Goal: Task Accomplishment & Management: Manage account settings

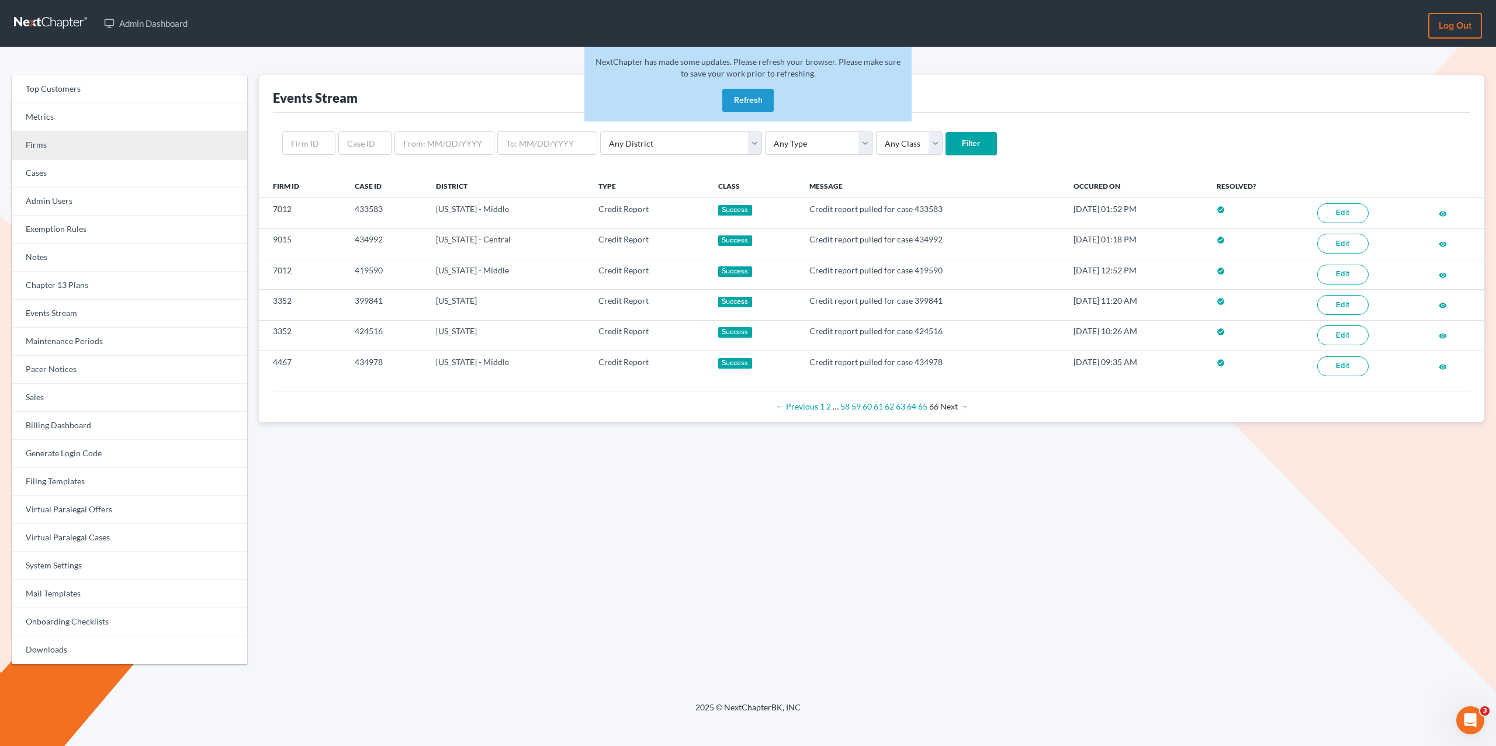
click at [46, 154] on link "Firms" at bounding box center [129, 145] width 235 height 28
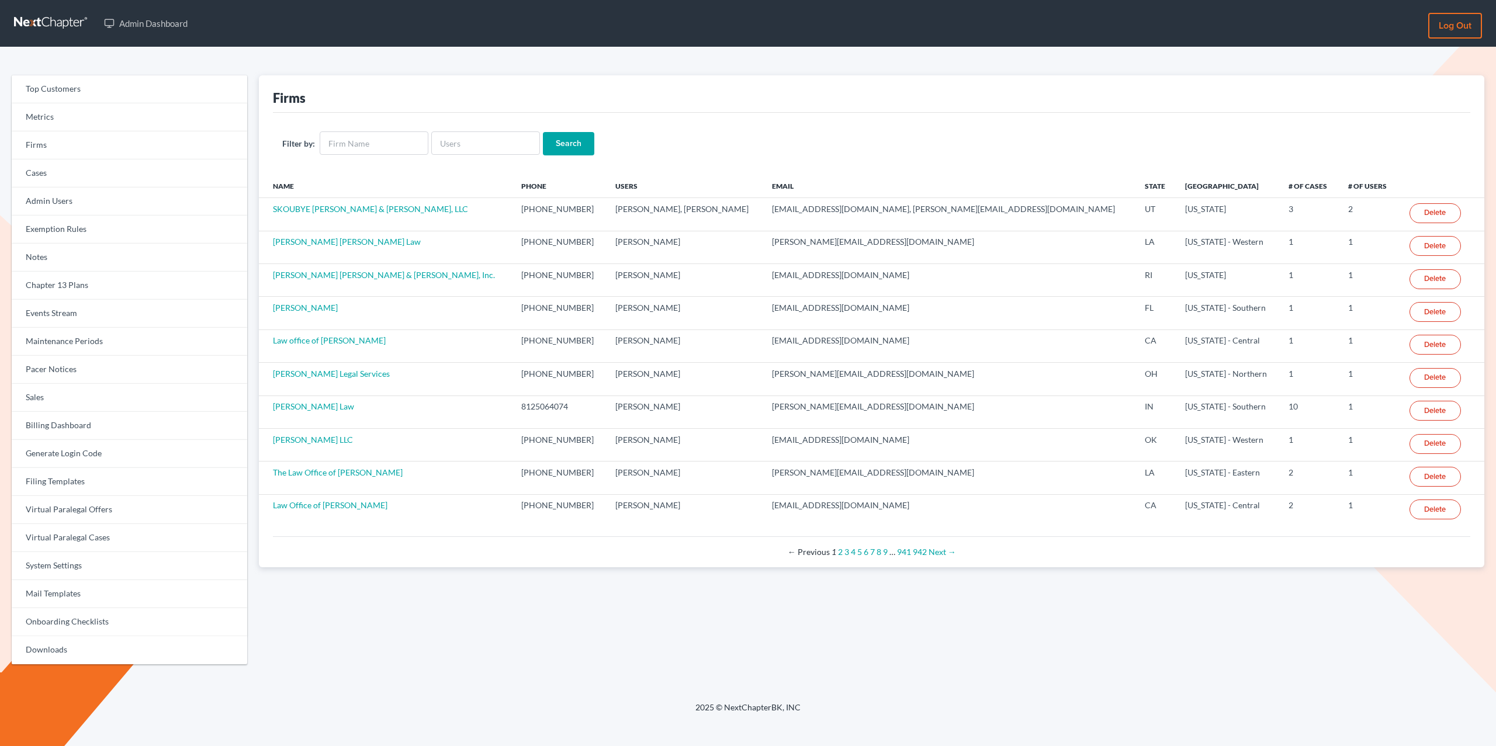
click at [350, 138] on input "text" at bounding box center [374, 142] width 109 height 23
type input "eorum"
click at [543, 132] on input "Search" at bounding box center [568, 143] width 51 height 23
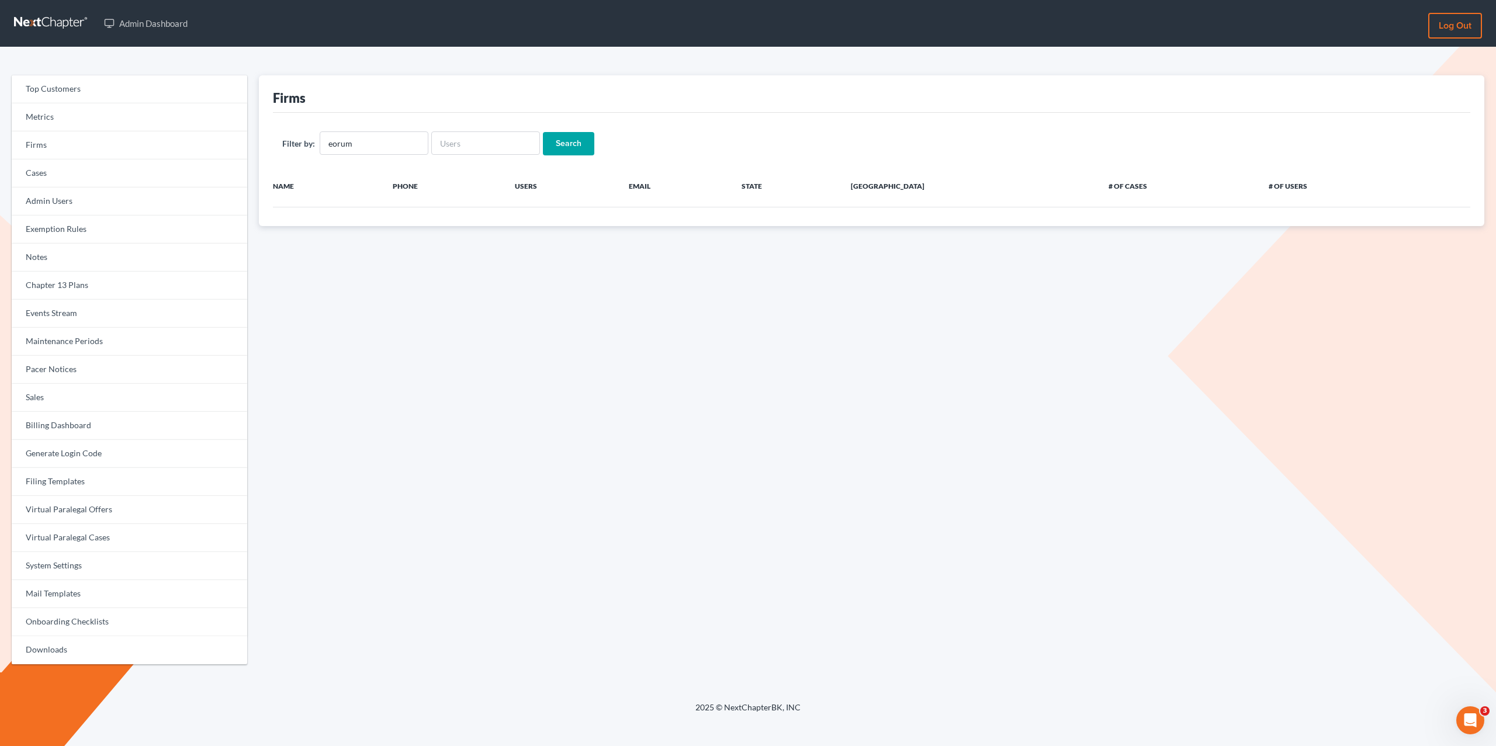
scroll to position [5, 0]
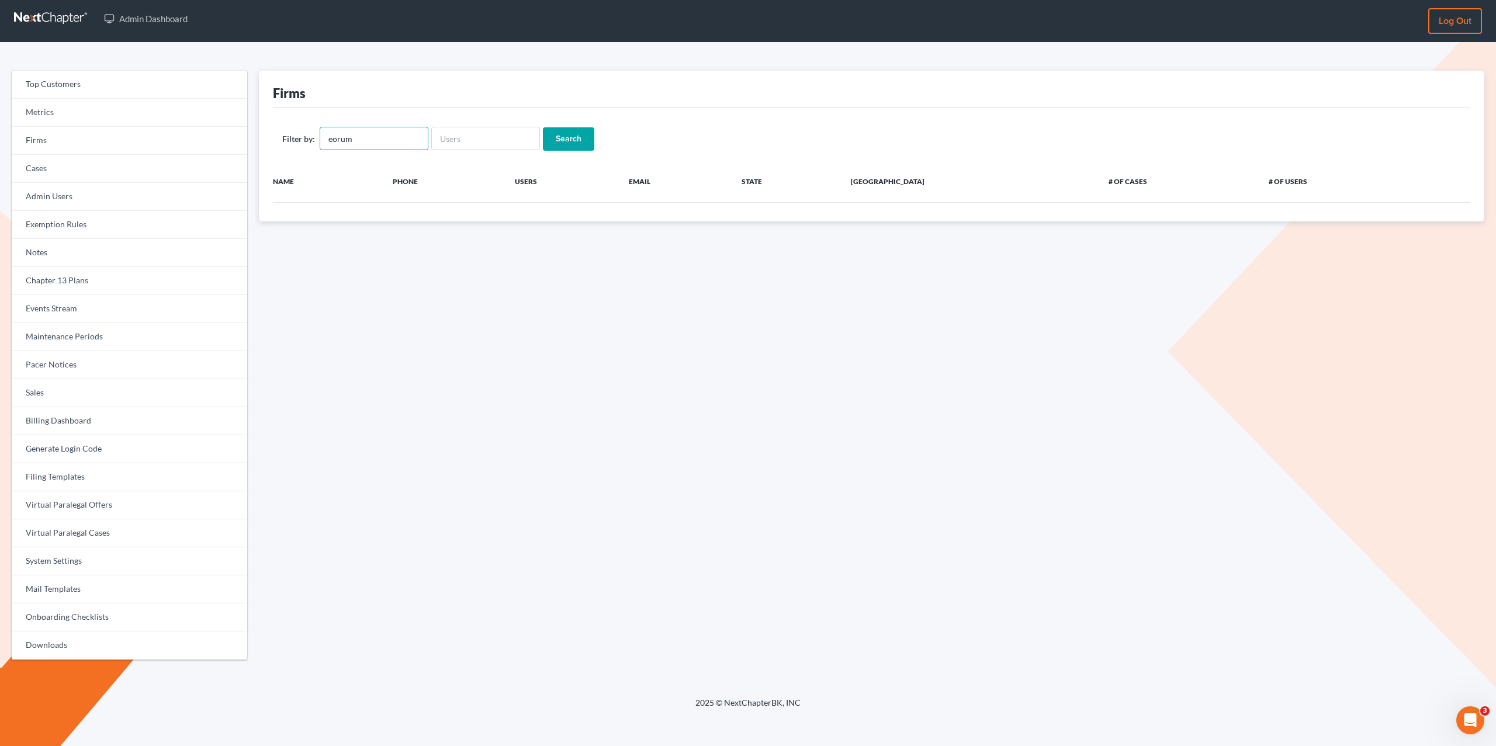
click at [372, 137] on input "eorum" at bounding box center [374, 138] width 109 height 23
drag, startPoint x: 335, startPoint y: 140, endPoint x: 341, endPoint y: 141, distance: 5.9
click at [336, 141] on input "eorum" at bounding box center [374, 138] width 109 height 23
type input "e orum"
click at [543, 127] on input "Search" at bounding box center [568, 138] width 51 height 23
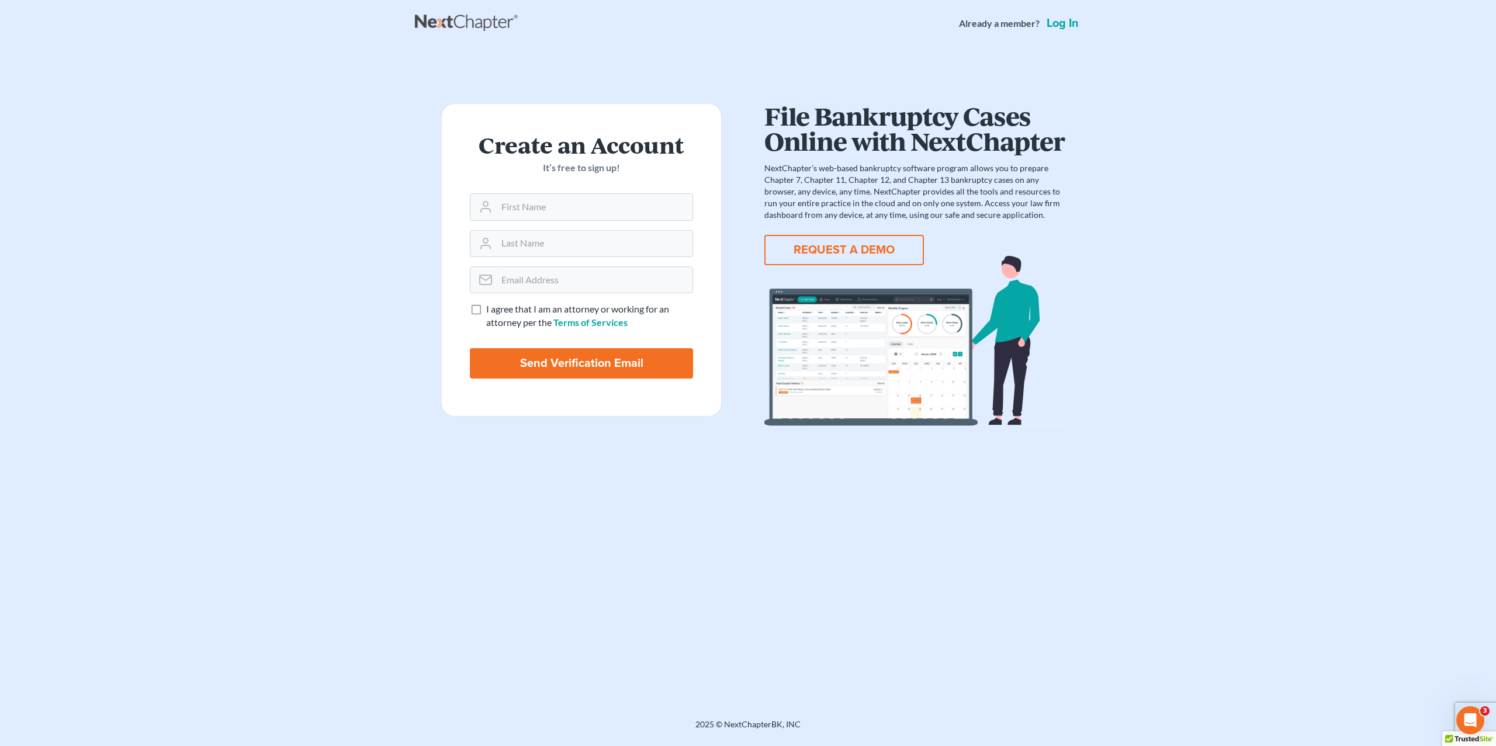
click at [817, 256] on button "REQUEST A DEMO" at bounding box center [844, 250] width 160 height 30
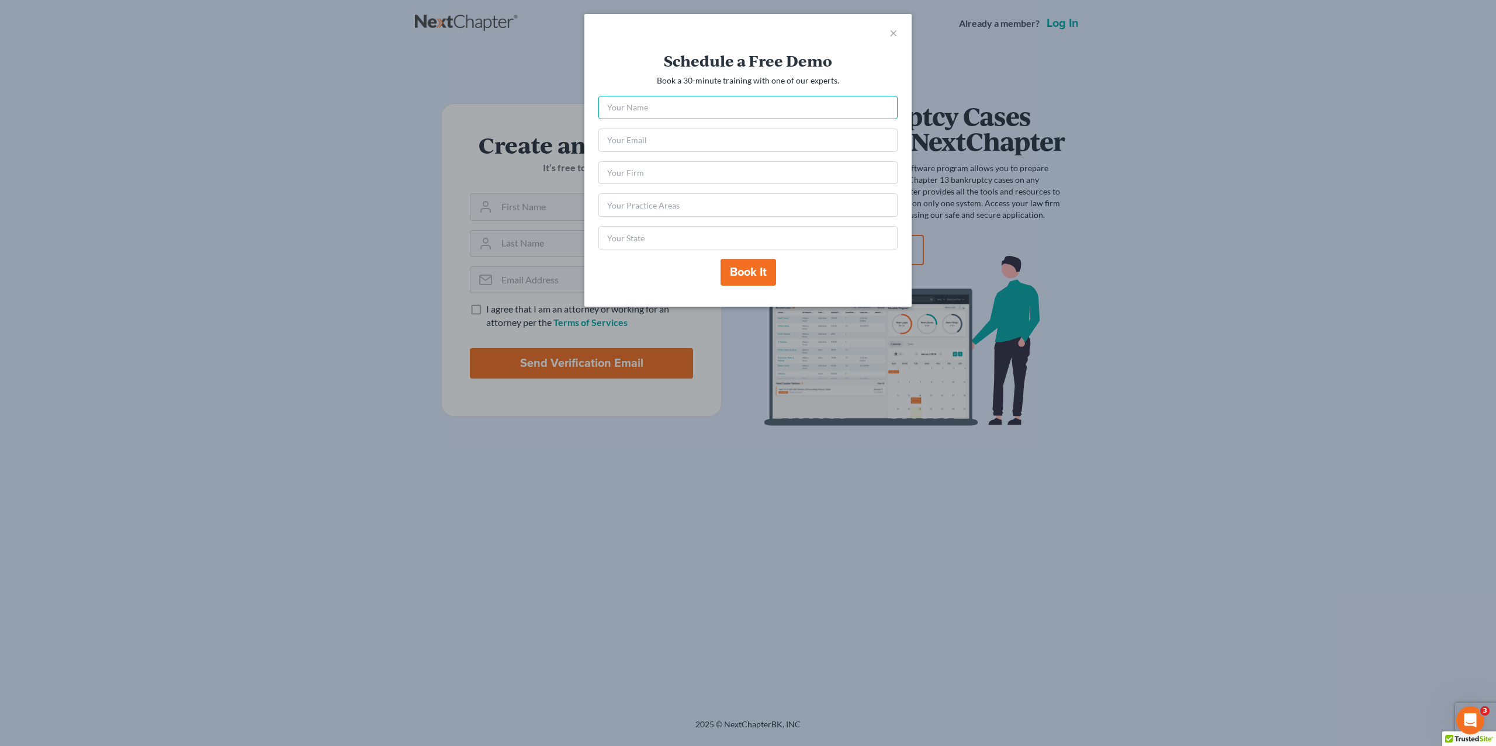
click at [623, 102] on input "text" at bounding box center [747, 107] width 299 height 23
type input "Sara Taylor"
click at [668, 141] on input "email" at bounding box center [747, 140] width 299 height 23
type input "sara@nextchapterbk.com"
click at [656, 178] on input "text" at bounding box center [747, 172] width 299 height 23
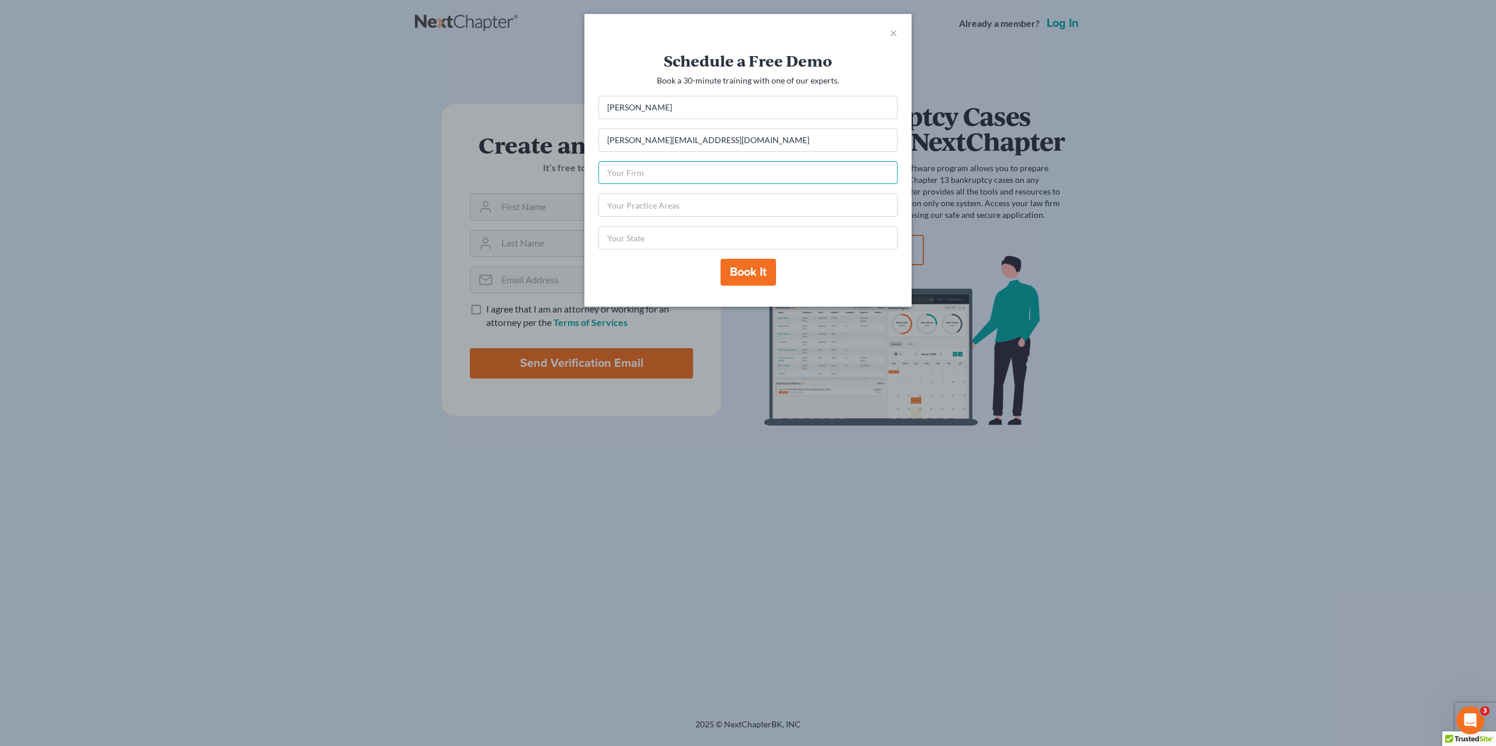
type input "Tay Tay Law"
click at [664, 200] on input "text" at bounding box center [747, 204] width 299 height 23
click at [700, 206] on input "text" at bounding box center [747, 204] width 299 height 23
type input "W"
type input "Everything"
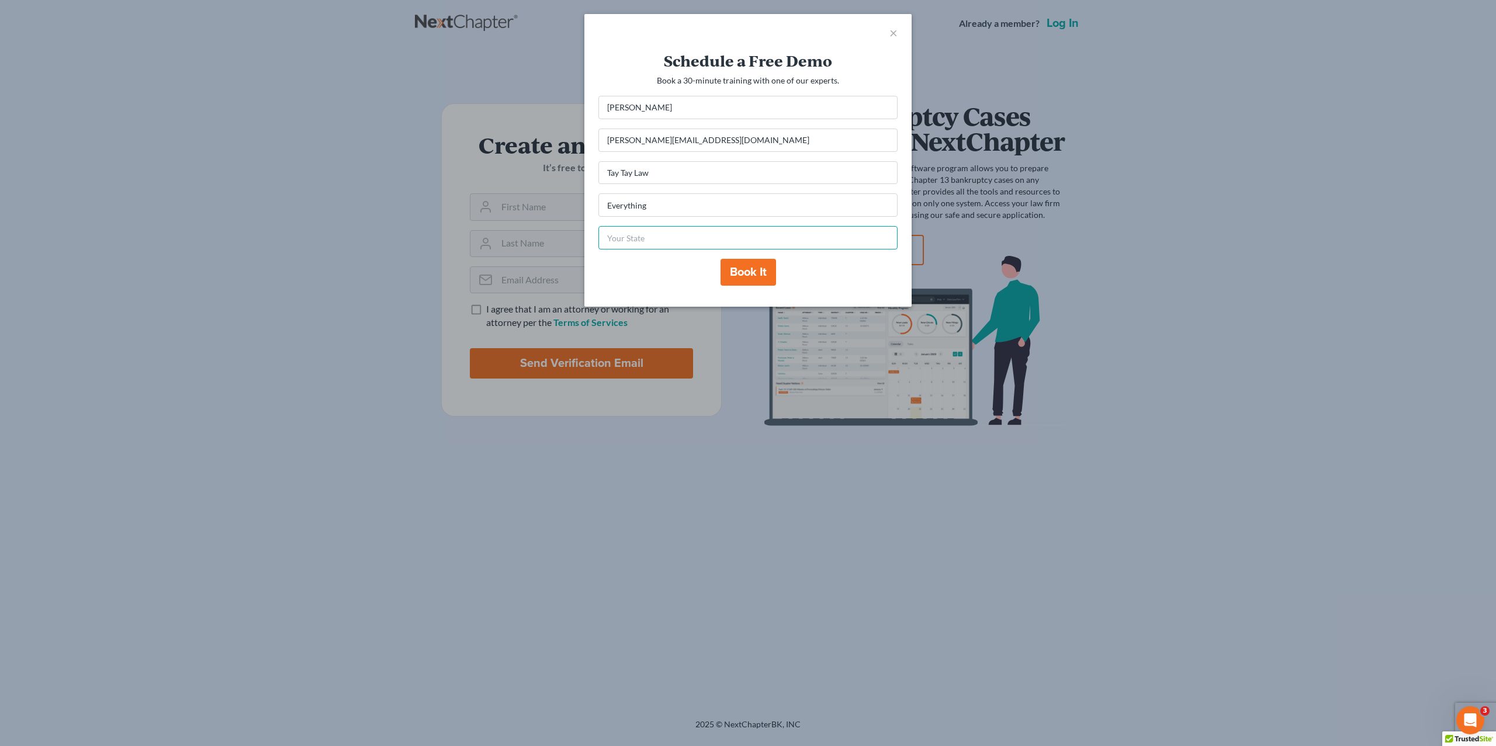
click at [667, 235] on input "text" at bounding box center [747, 237] width 299 height 23
type input "OH"
click at [740, 270] on button "Book it" at bounding box center [748, 272] width 56 height 27
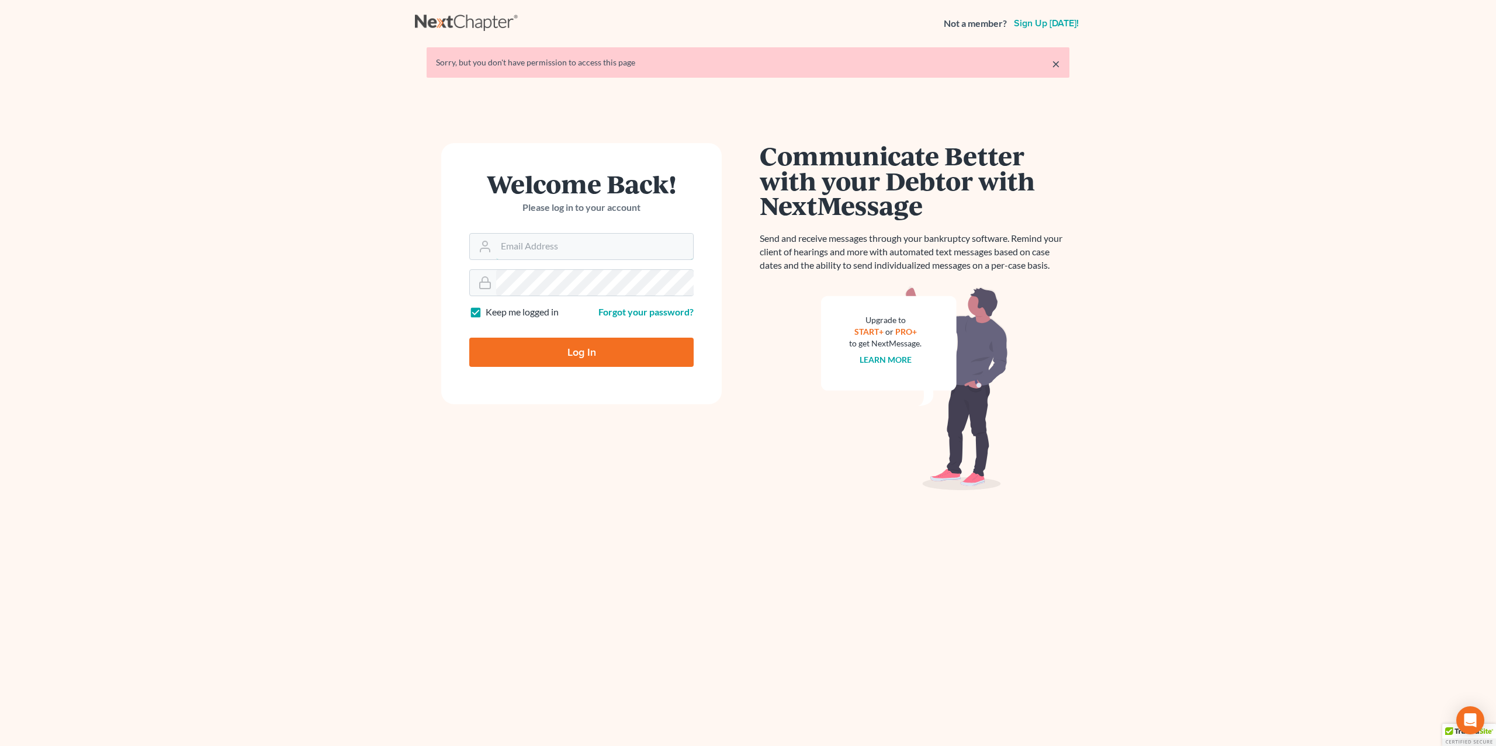
type input "[PERSON_NAME][EMAIL_ADDRESS][DOMAIN_NAME]"
click at [609, 351] on input "Log In" at bounding box center [581, 352] width 224 height 29
type input "Thinking..."
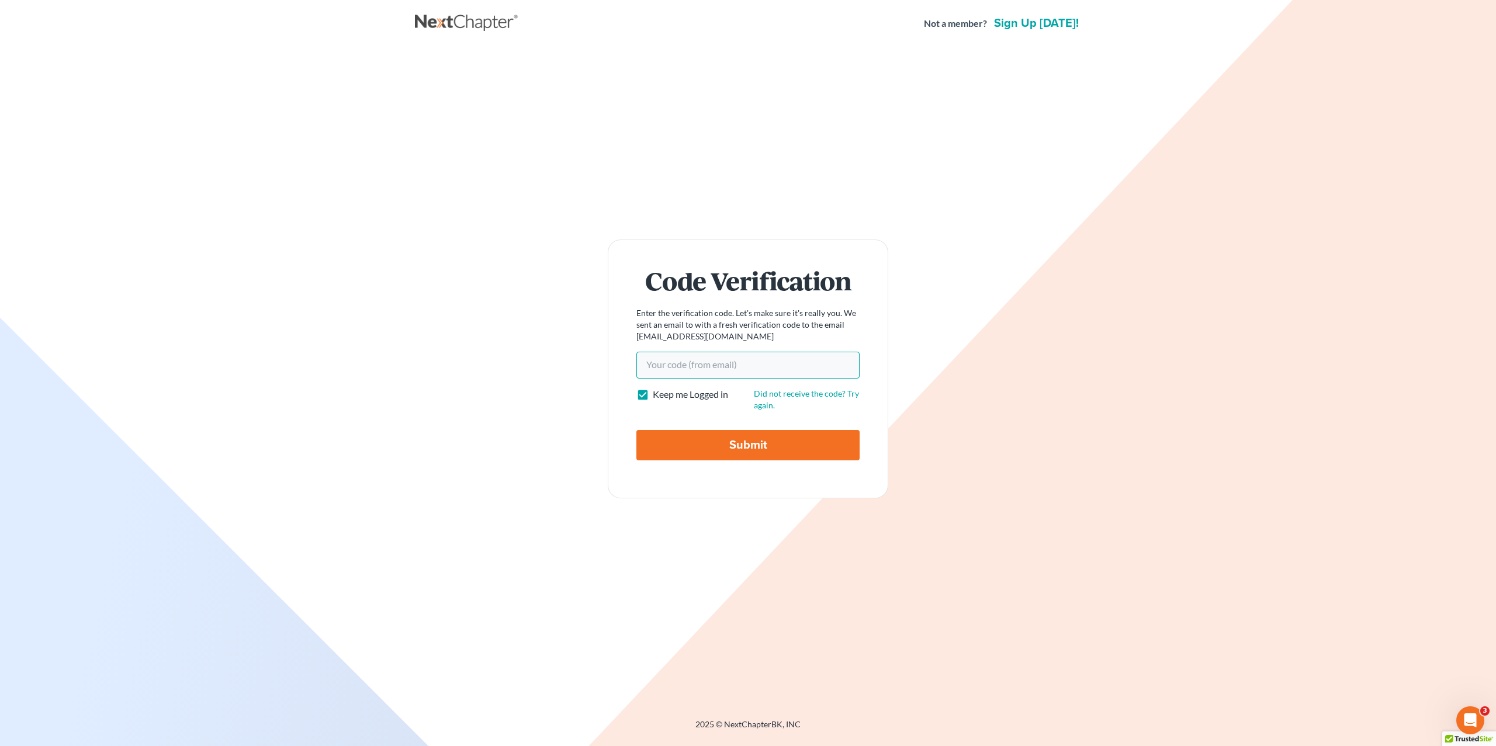
click at [685, 367] on input "Your code(from email)" at bounding box center [747, 365] width 223 height 27
paste input "135766"
type input "135766"
click at [636, 430] on input "Submit" at bounding box center [747, 445] width 223 height 30
type input "Thinking..."
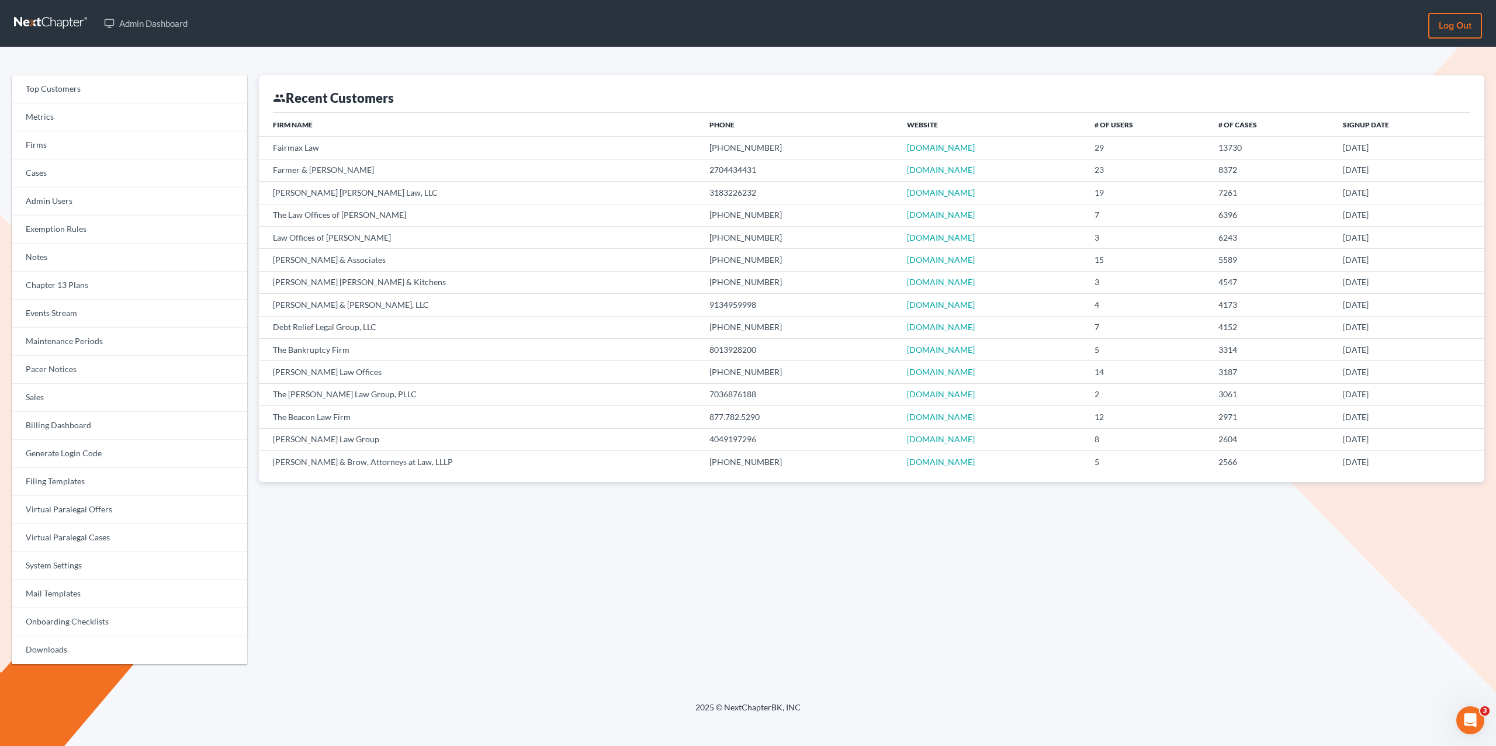
click at [544, 53] on div "Top Customers Metrics Firms Cases Admin Users Exemption Rules Notes Chapter 13 …" at bounding box center [748, 374] width 1496 height 654
drag, startPoint x: 699, startPoint y: 64, endPoint x: 687, endPoint y: 64, distance: 12.9
click at [699, 64] on div "Top Customers Metrics Firms Cases Admin Users Exemption Rules Notes Chapter 13 …" at bounding box center [748, 374] width 1496 height 654
drag, startPoint x: 445, startPoint y: 48, endPoint x: 405, endPoint y: 12, distance: 54.2
click at [445, 48] on div "Top Customers Metrics Firms Cases Admin Users Exemption Rules Notes Chapter 13 …" at bounding box center [748, 374] width 1496 height 654
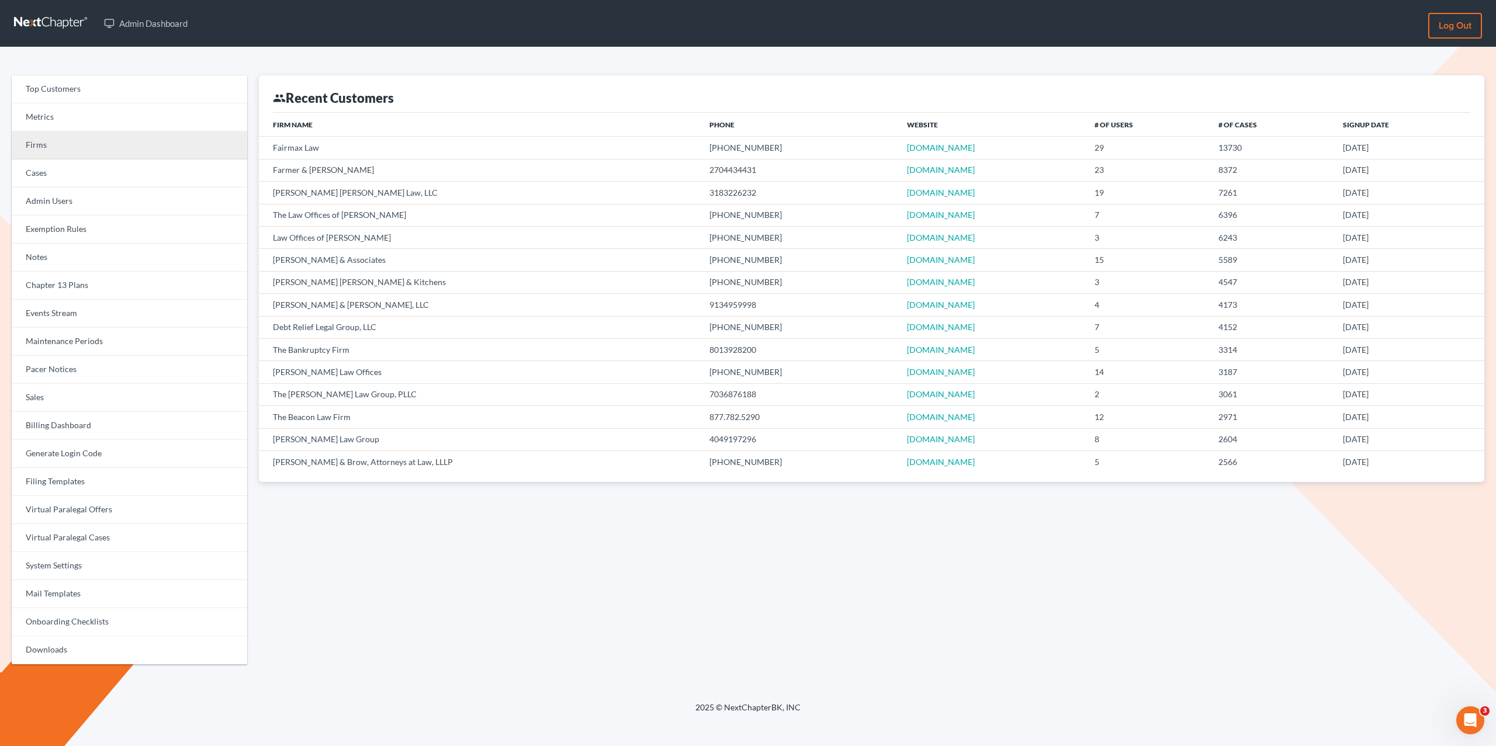
click at [63, 153] on link "Firms" at bounding box center [129, 145] width 235 height 28
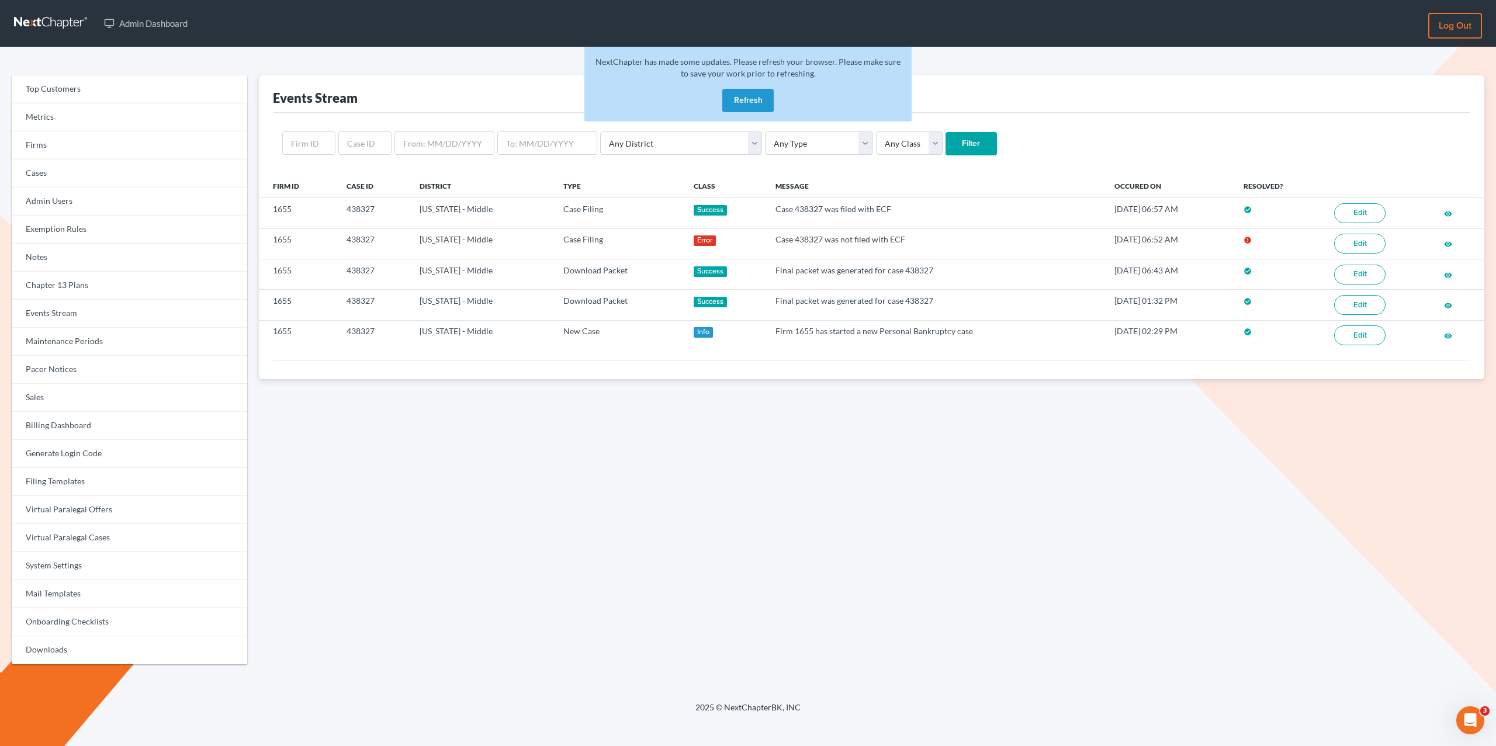
click at [740, 102] on button "Refresh" at bounding box center [747, 100] width 51 height 23
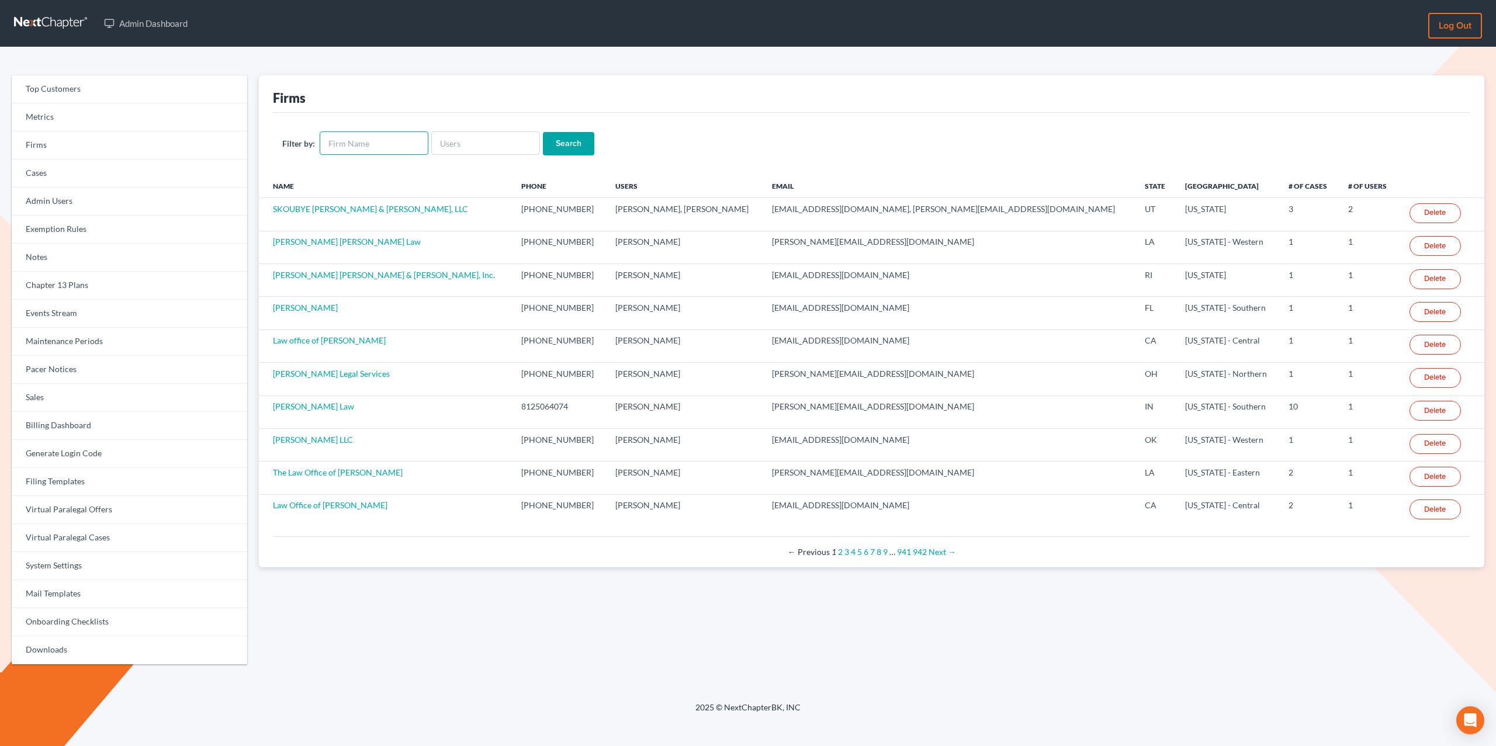
click at [366, 141] on input "text" at bounding box center [374, 142] width 109 height 23
click at [375, 140] on input "text" at bounding box center [374, 142] width 109 height 23
paste input "Douglas"
type input "Douglas"
click at [543, 132] on input "Search" at bounding box center [568, 143] width 51 height 23
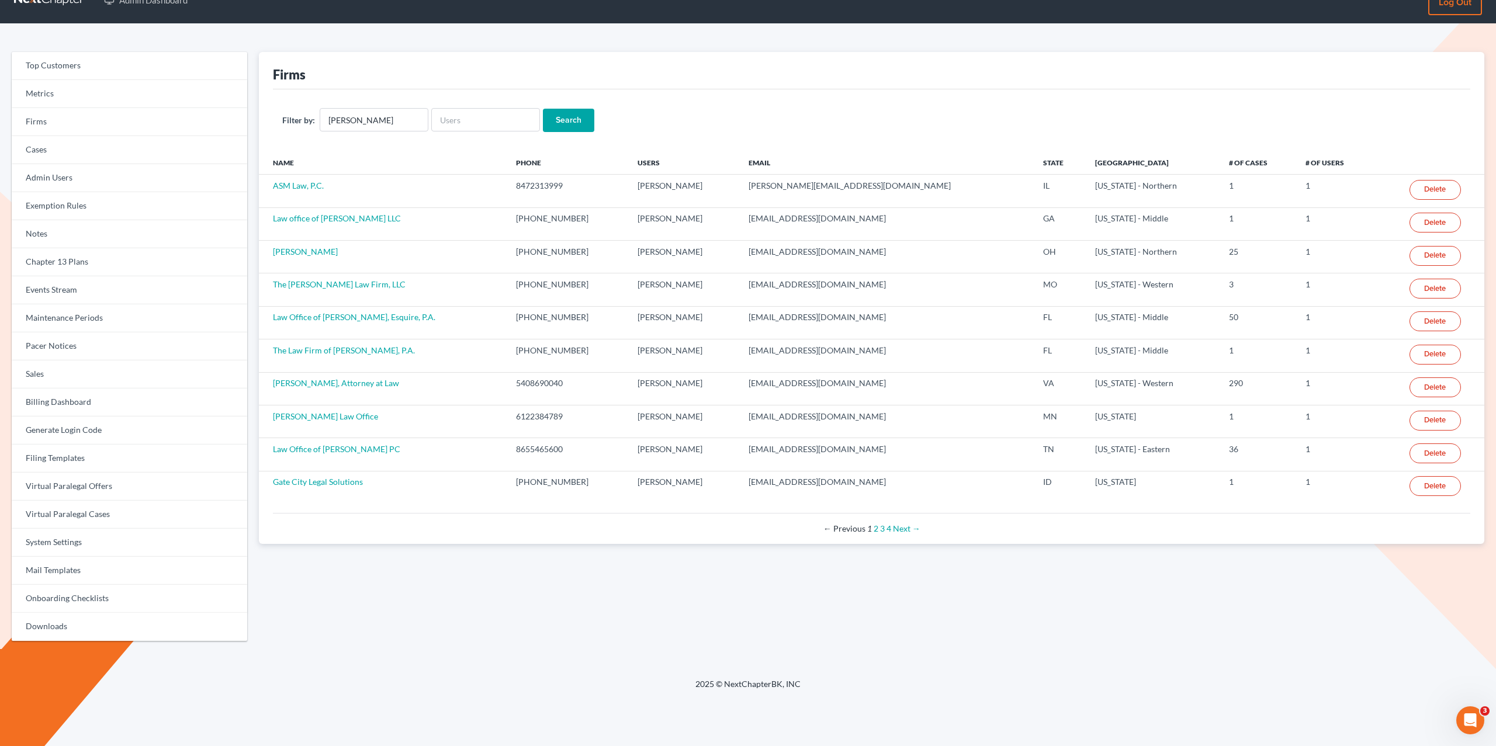
scroll to position [24, 0]
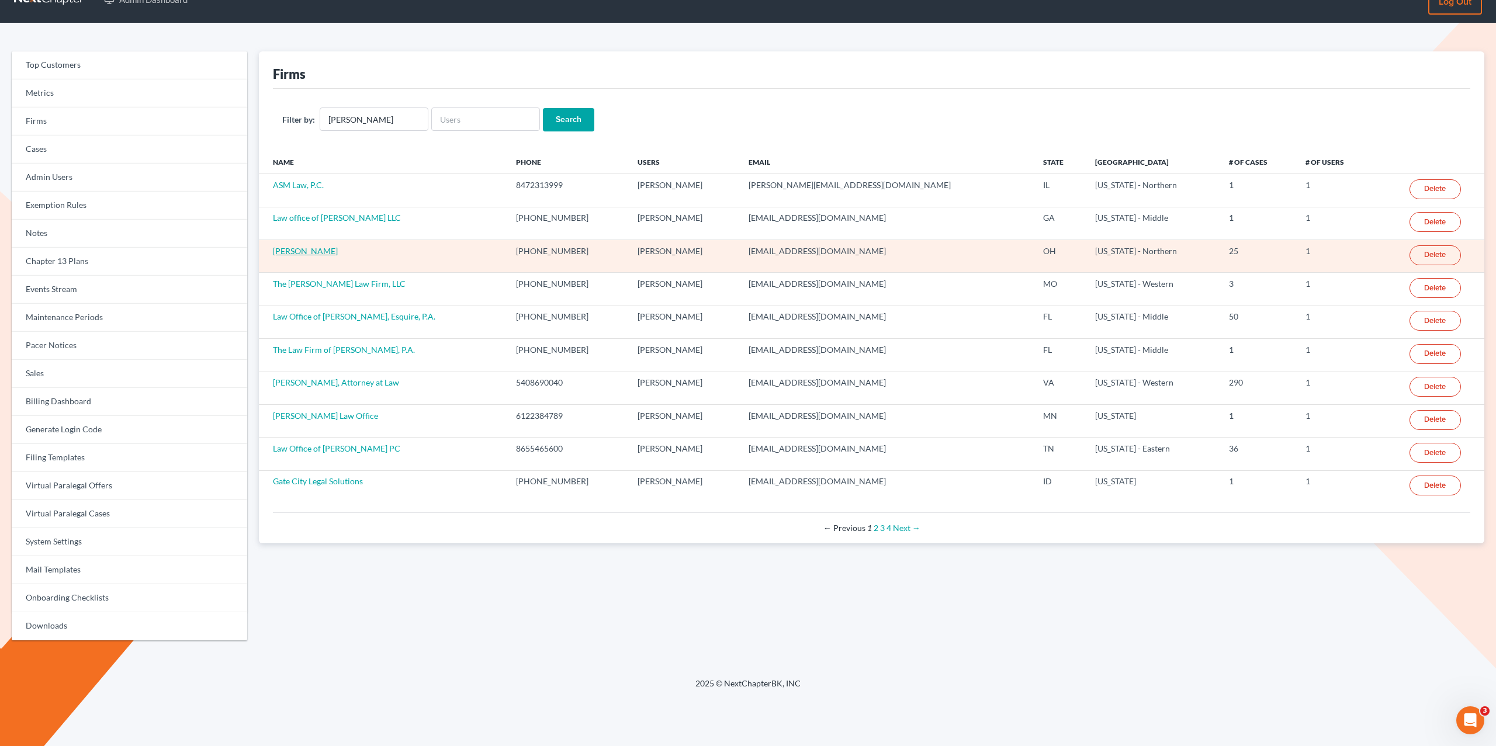
click at [291, 250] on link "[PERSON_NAME]" at bounding box center [305, 251] width 65 height 10
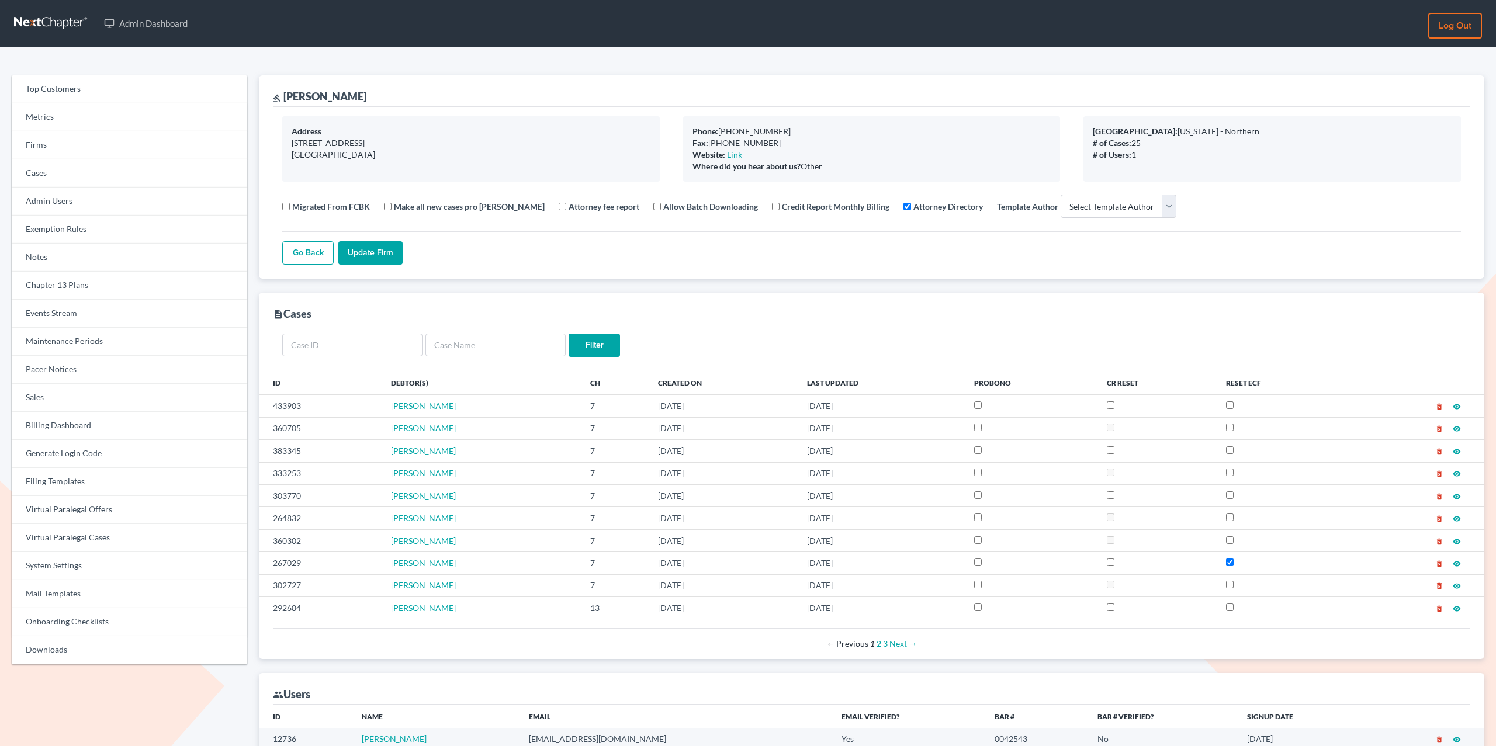
select select
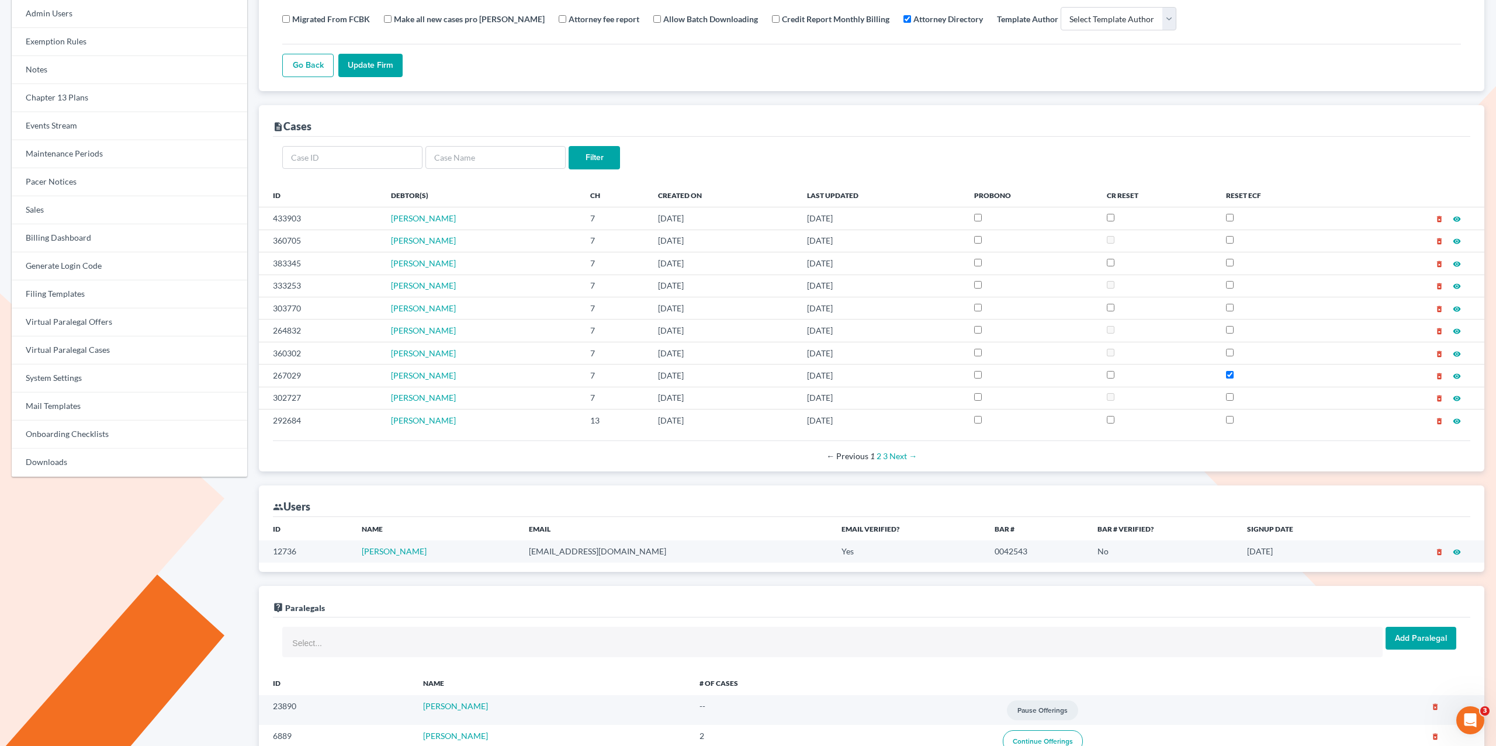
scroll to position [339, 0]
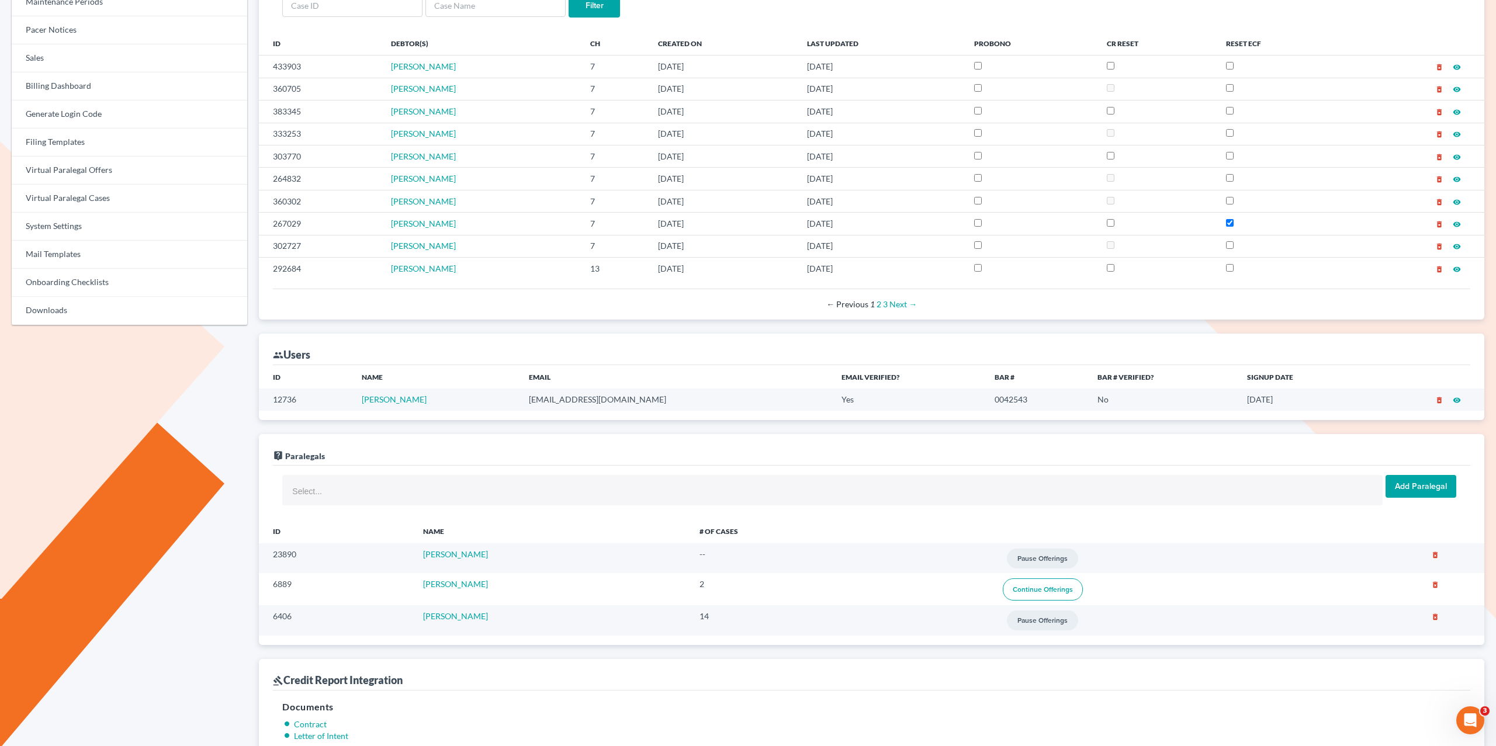
click at [536, 622] on td "[PERSON_NAME]" at bounding box center [552, 620] width 276 height 30
click at [536, 574] on td "[PERSON_NAME]" at bounding box center [552, 589] width 276 height 32
click at [754, 605] on td "14" at bounding box center [784, 620] width 189 height 30
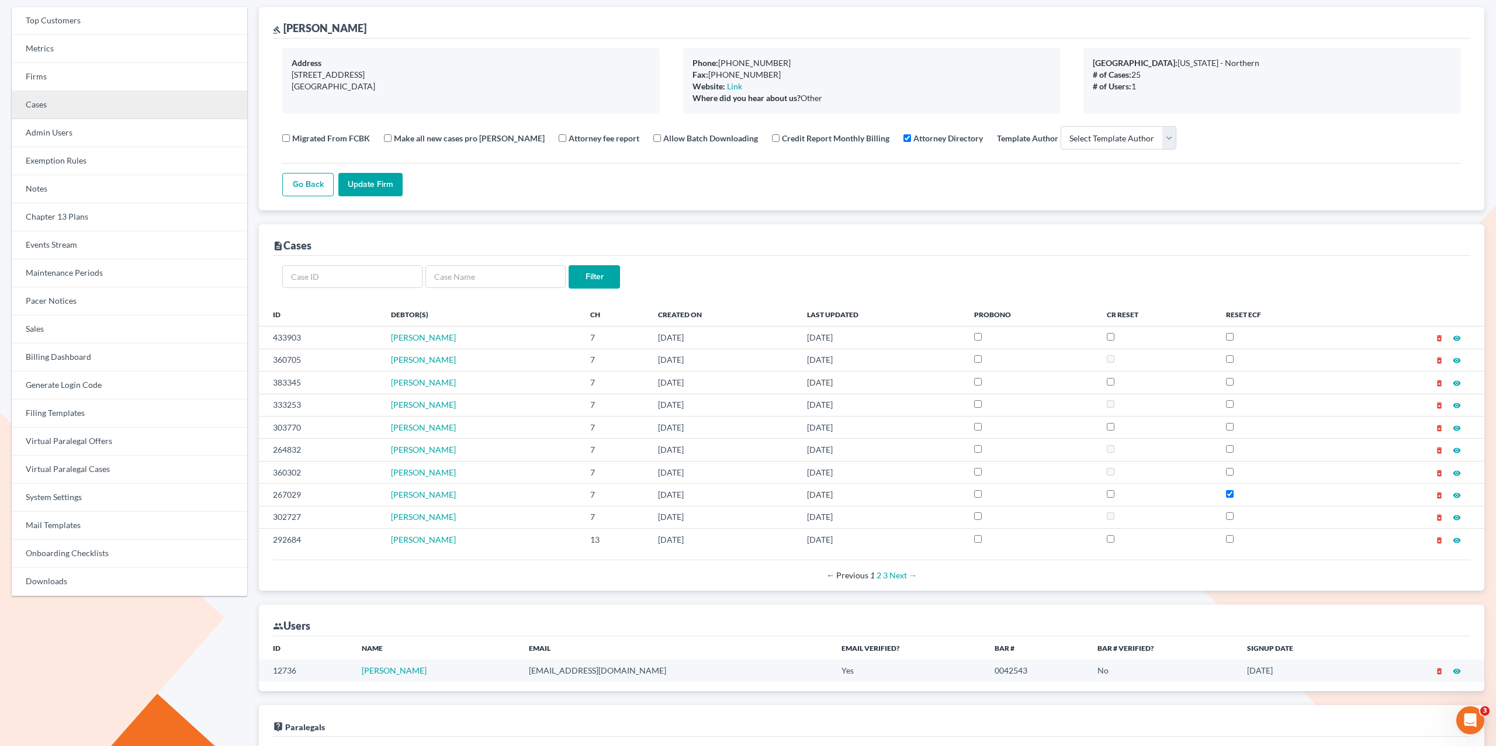
scroll to position [0, 0]
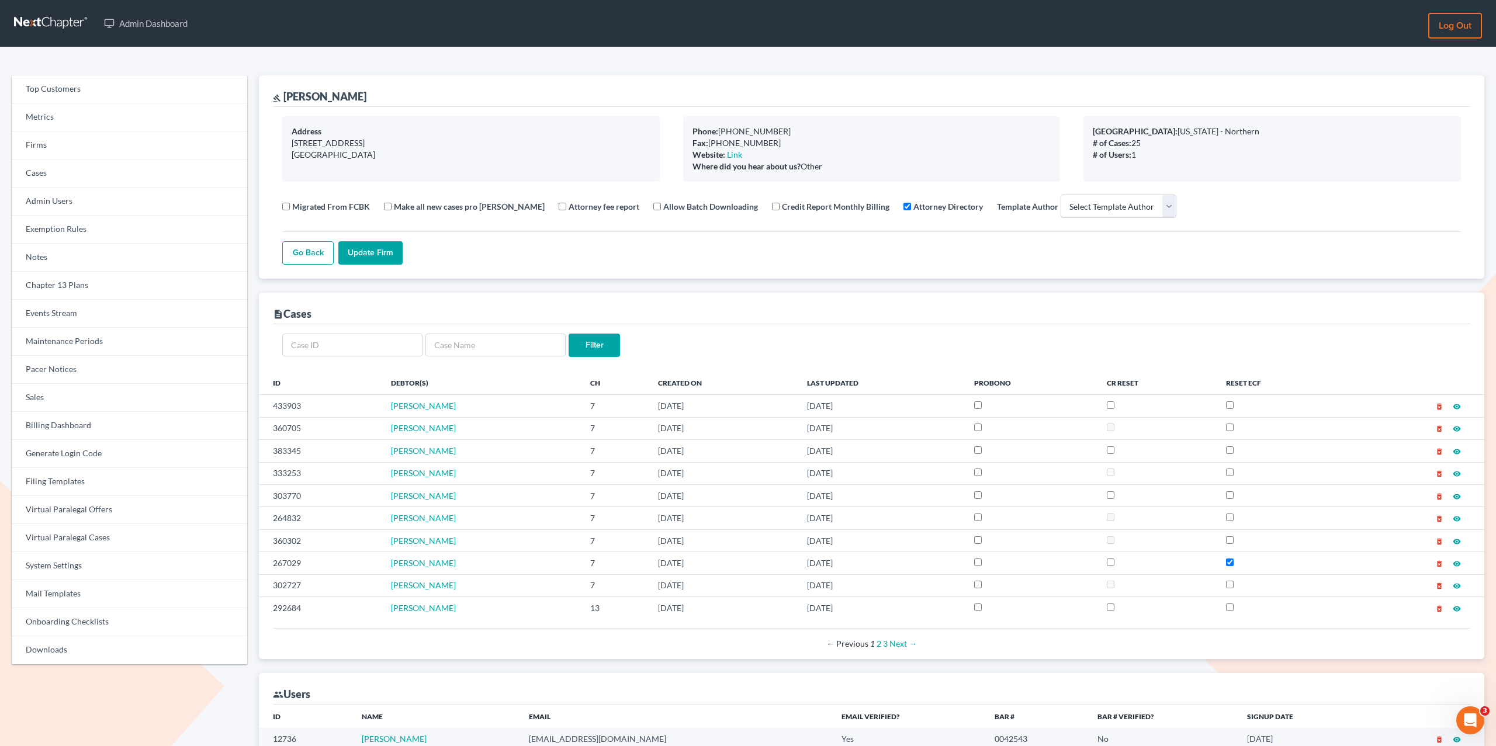
drag, startPoint x: 564, startPoint y: 43, endPoint x: 490, endPoint y: 22, distance: 77.1
click at [563, 43] on nav "Admin Dashboard Log out" at bounding box center [748, 23] width 1496 height 47
